Goal: Task Accomplishment & Management: Complete application form

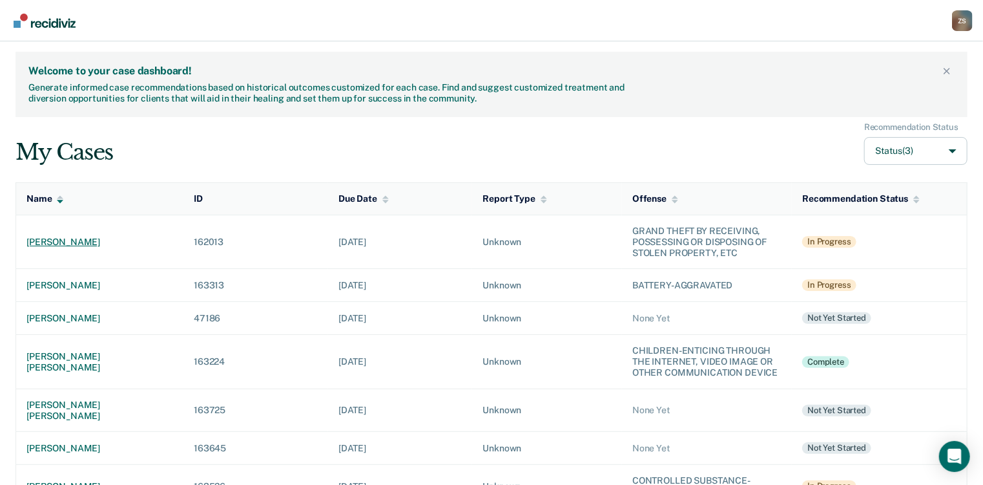
click at [107, 239] on div "[PERSON_NAME]" at bounding box center [99, 241] width 147 height 11
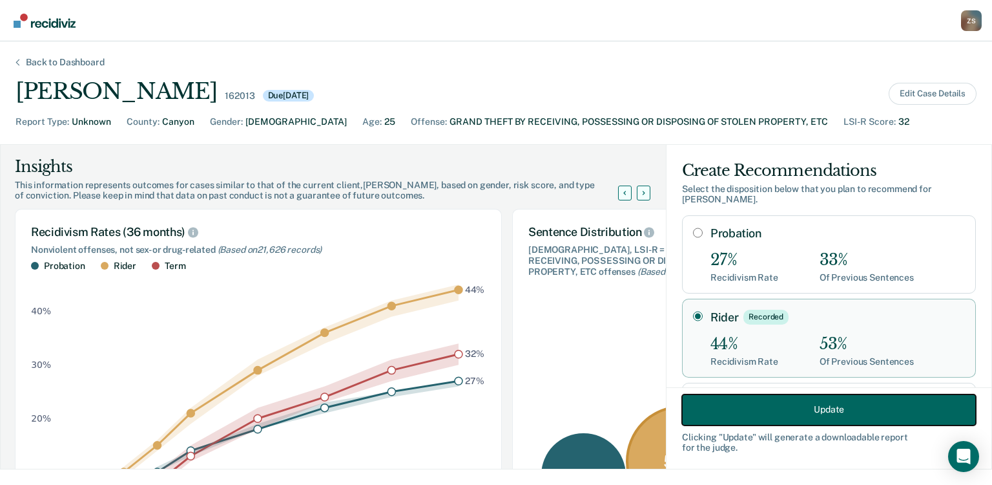
click at [755, 419] on button "Update" at bounding box center [829, 408] width 294 height 31
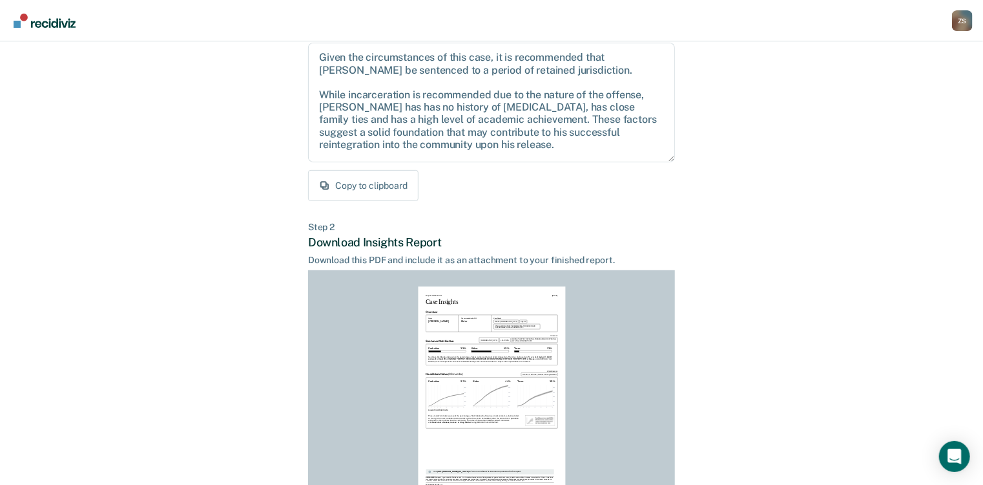
scroll to position [252, 0]
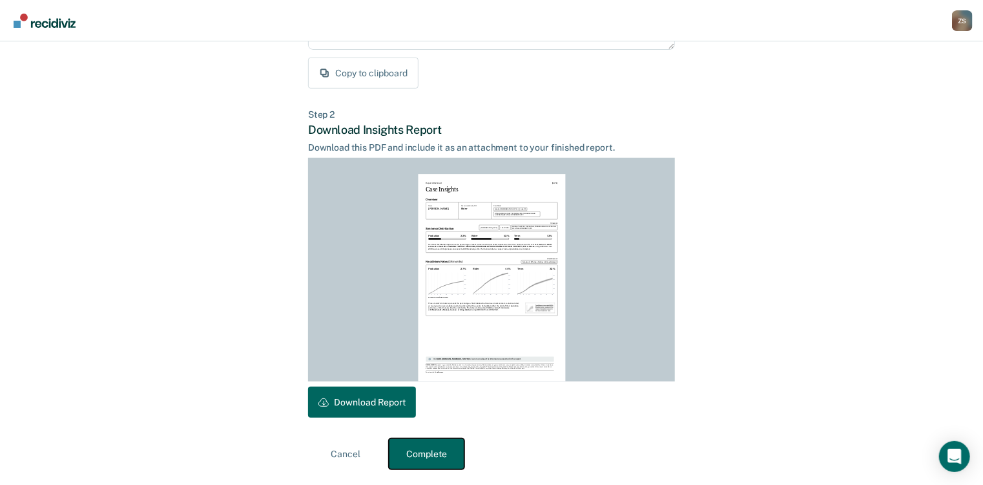
click at [435, 455] on button "Complete" at bounding box center [427, 453] width 76 height 31
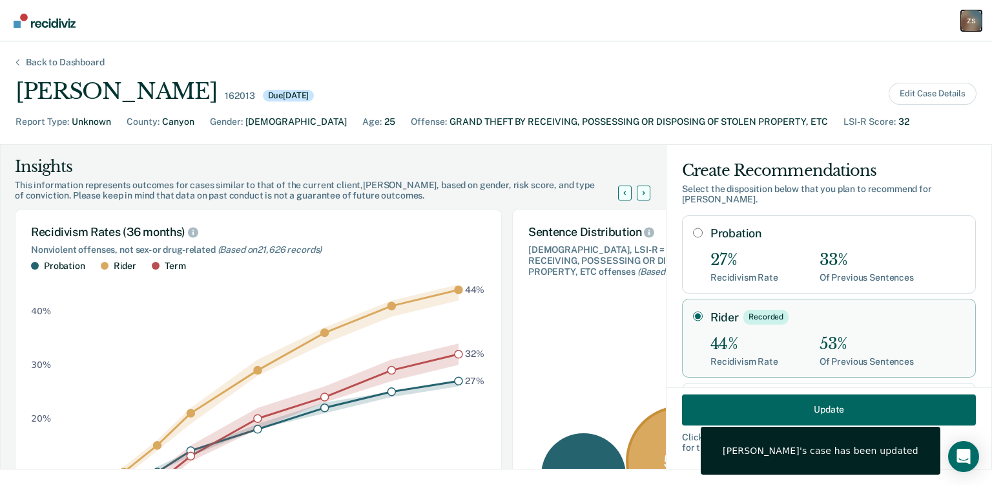
click at [971, 17] on div "Z S" at bounding box center [971, 20] width 21 height 21
click at [892, 64] on link "Go to PSI Case Dashboard" at bounding box center [918, 68] width 108 height 11
